Goal: Information Seeking & Learning: Check status

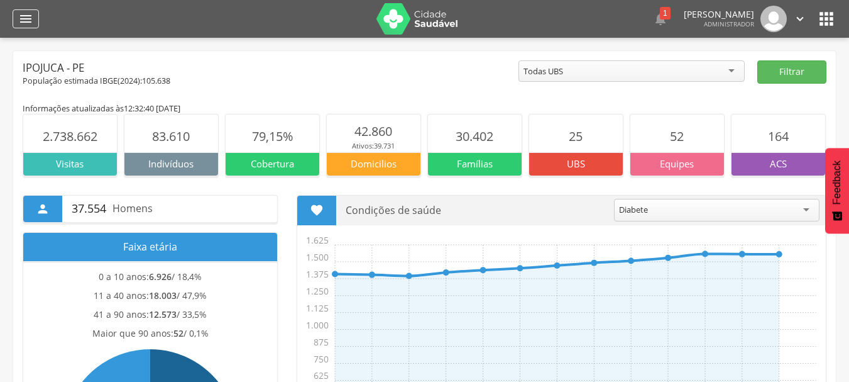
click at [29, 21] on icon "" at bounding box center [25, 18] width 15 height 15
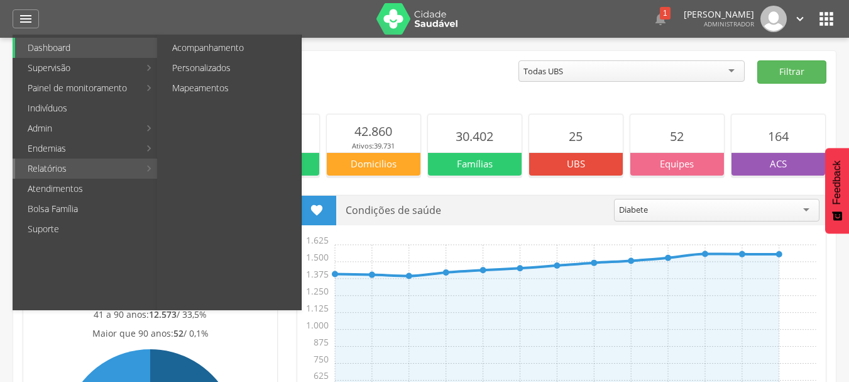
click at [64, 166] on link "Relatórios" at bounding box center [77, 168] width 124 height 20
click at [229, 45] on link "Acompanhamento" at bounding box center [230, 48] width 141 height 20
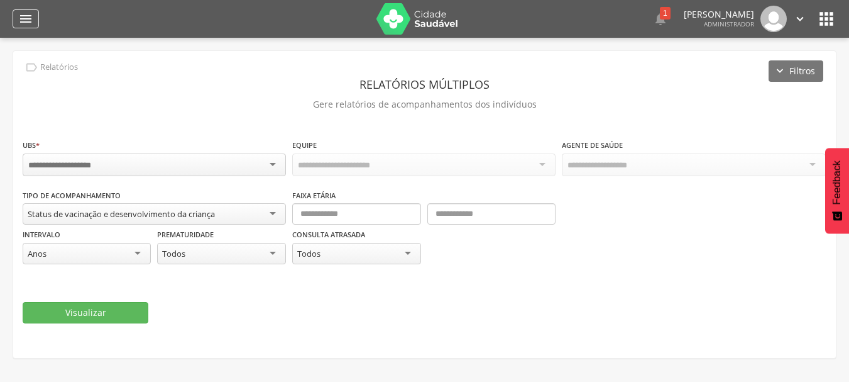
click at [23, 17] on icon "" at bounding box center [25, 18] width 15 height 15
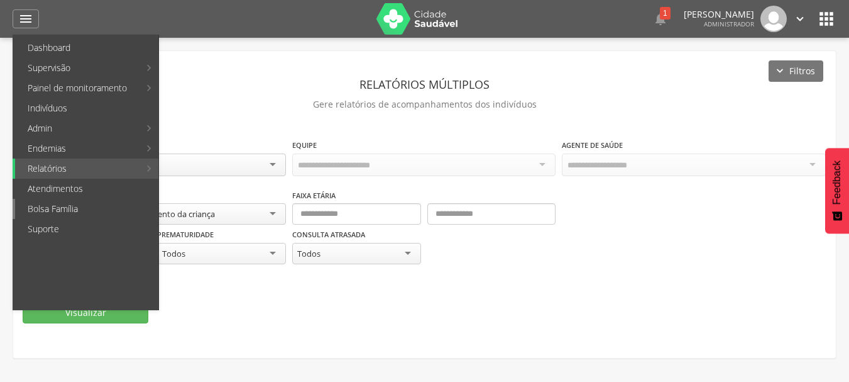
click at [65, 208] on link "Bolsa Família" at bounding box center [86, 209] width 143 height 20
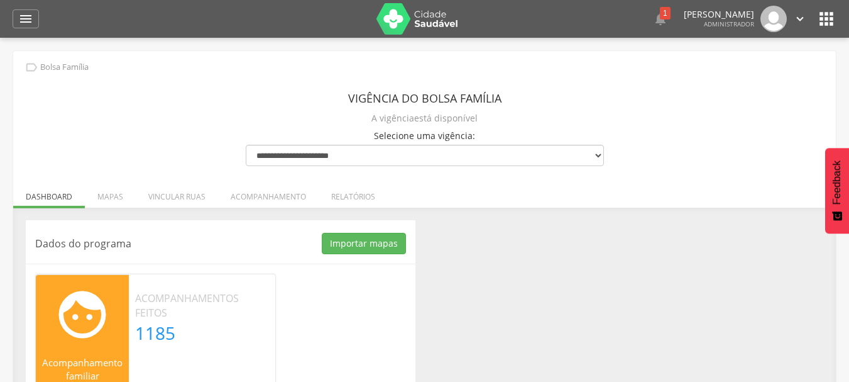
click at [573, 309] on div "Dados do programa Importar mapas As ruas do(s) mapa(s) estão sendo processadas.…" at bounding box center [424, 330] width 817 height 220
click at [345, 190] on li "Relatórios" at bounding box center [353, 194] width 69 height 30
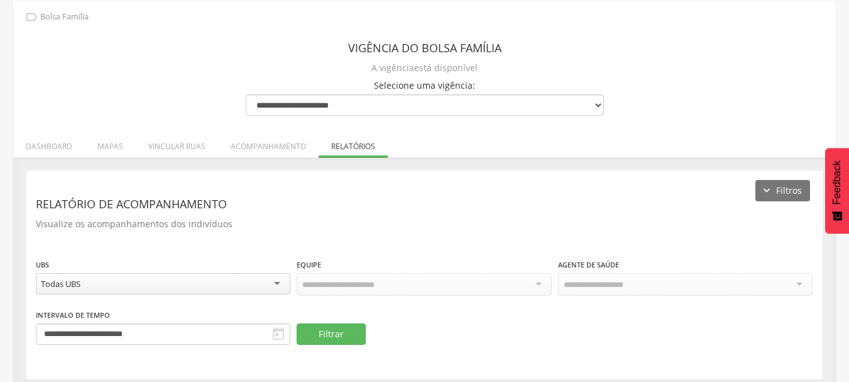
scroll to position [73, 0]
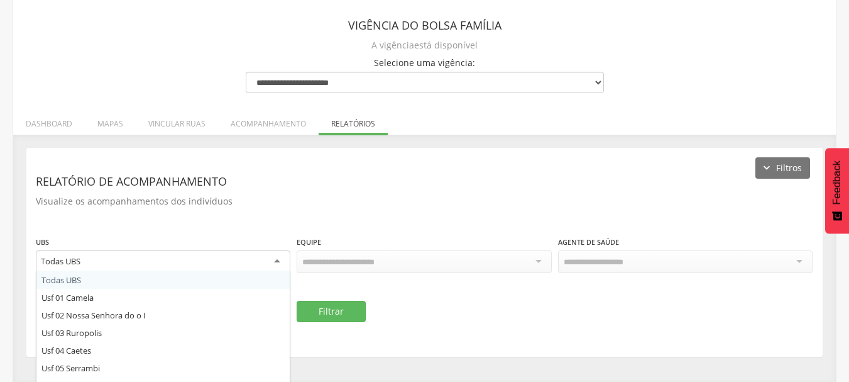
click at [181, 263] on div "Todas UBS" at bounding box center [163, 261] width 255 height 23
click at [343, 224] on div "**********" at bounding box center [424, 252] width 796 height 208
click at [212, 257] on div "Todas UBS" at bounding box center [163, 261] width 255 height 23
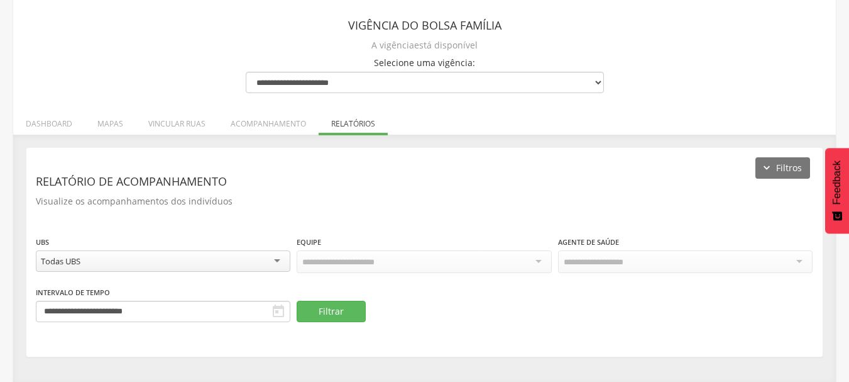
click at [212, 257] on div "Todas UBS" at bounding box center [163, 260] width 255 height 21
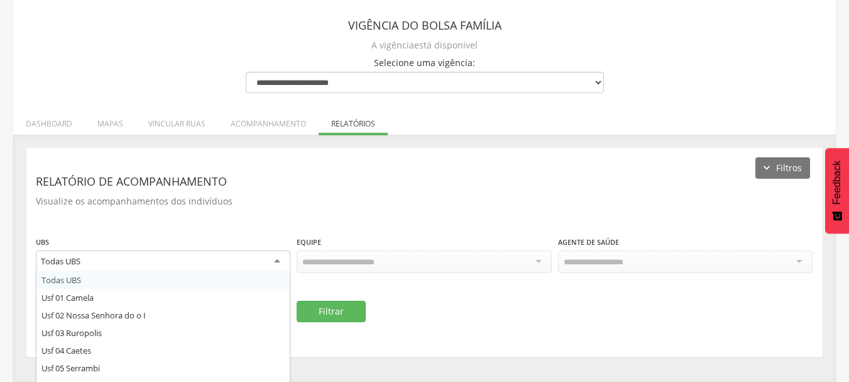
click at [333, 201] on p "Visualize os acompanhamentos dos indivíduos" at bounding box center [425, 201] width 778 height 18
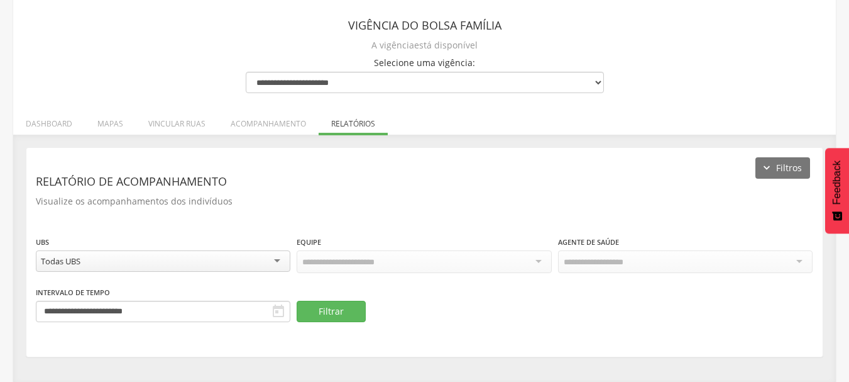
click at [402, 269] on div at bounding box center [424, 261] width 255 height 23
click at [410, 264] on div at bounding box center [424, 261] width 255 height 23
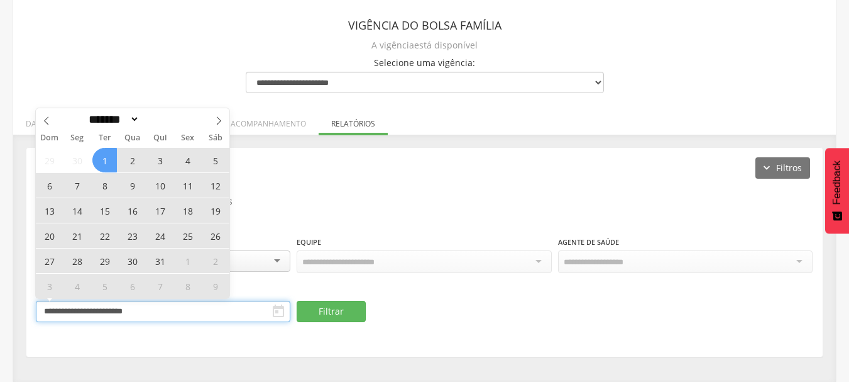
click at [191, 307] on input "**********" at bounding box center [163, 310] width 255 height 21
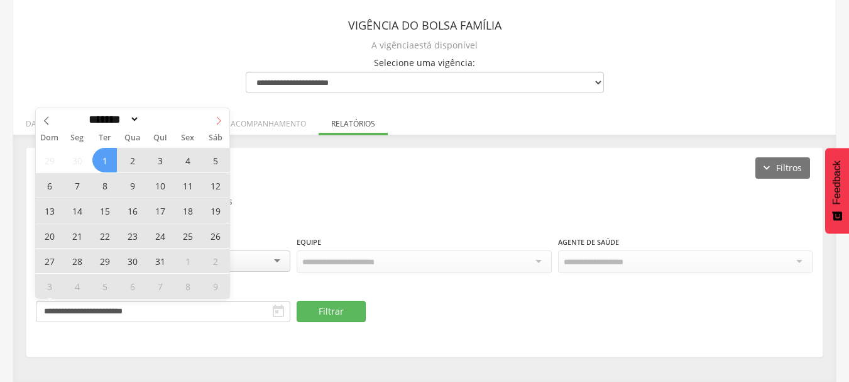
click at [215, 121] on icon at bounding box center [218, 120] width 9 height 9
select select "*"
click at [130, 187] on span "8" at bounding box center [132, 185] width 25 height 25
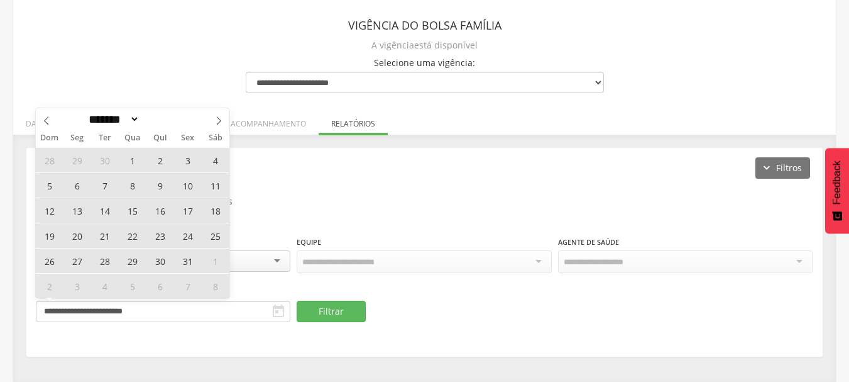
type input "**********"
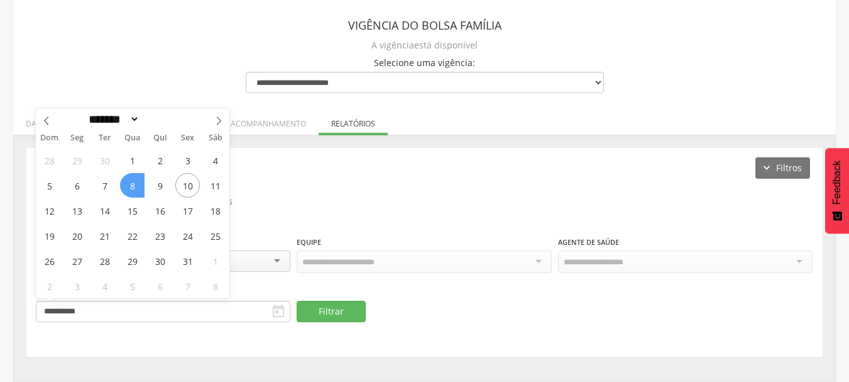
click at [130, 187] on span "8" at bounding box center [132, 185] width 25 height 25
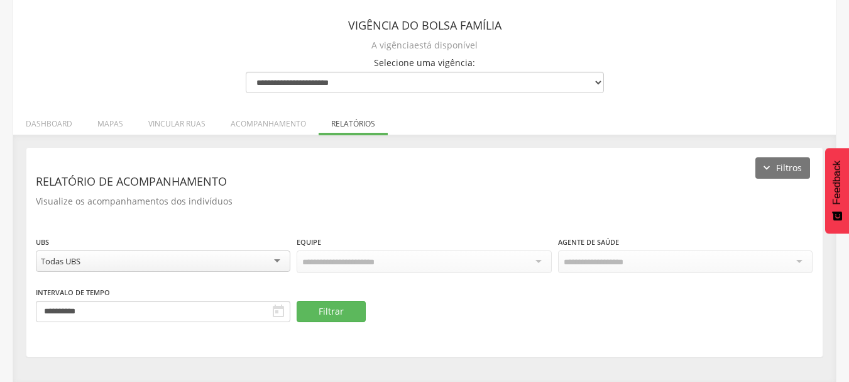
click at [446, 326] on div "**********" at bounding box center [424, 252] width 796 height 208
click at [329, 317] on button "Filtrar" at bounding box center [331, 310] width 69 height 21
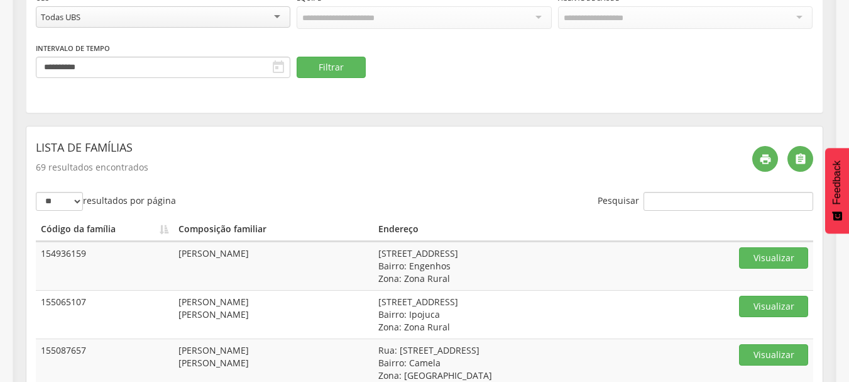
scroll to position [324, 0]
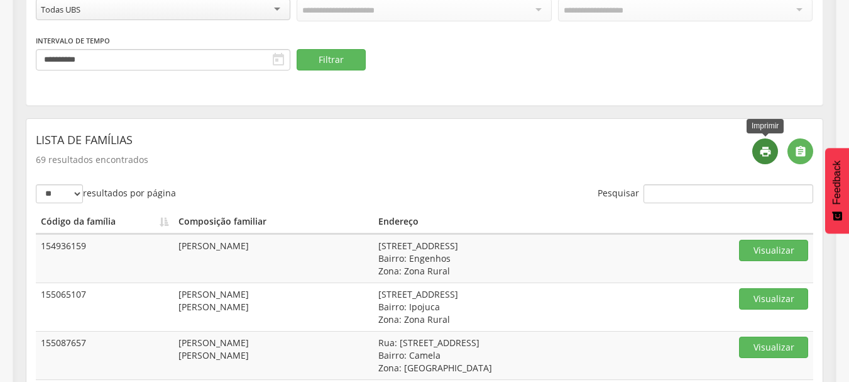
click at [765, 152] on icon "" at bounding box center [765, 151] width 13 height 13
